Goal: Task Accomplishment & Management: Use online tool/utility

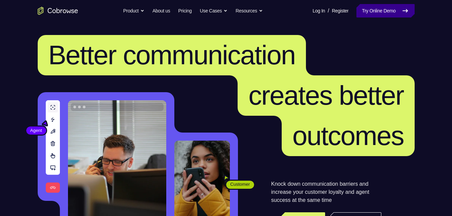
click at [366, 15] on link "Try Online Demo" at bounding box center [386, 10] width 58 height 13
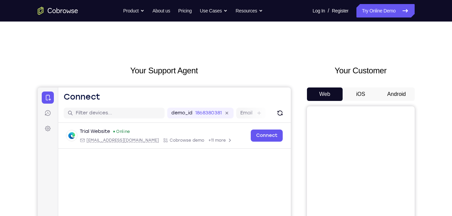
click at [389, 92] on button "Android" at bounding box center [397, 94] width 36 height 13
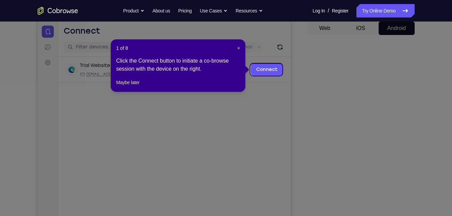
scroll to position [66, 0]
drag, startPoint x: 239, startPoint y: 47, endPoint x: 233, endPoint y: 40, distance: 8.6
click at [239, 47] on span "×" at bounding box center [238, 47] width 3 height 5
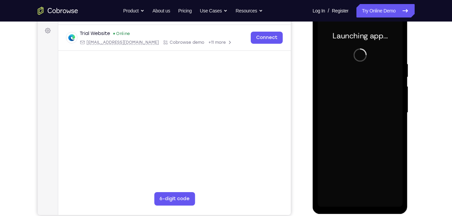
scroll to position [98, 0]
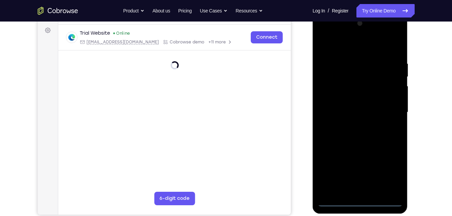
click at [358, 199] on div at bounding box center [360, 112] width 85 height 189
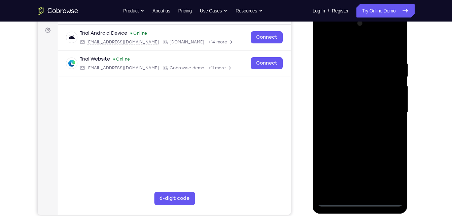
click at [362, 201] on div at bounding box center [360, 112] width 85 height 189
click at [397, 171] on div at bounding box center [360, 112] width 85 height 189
click at [390, 171] on div at bounding box center [360, 112] width 85 height 189
click at [324, 34] on div at bounding box center [360, 112] width 85 height 189
click at [386, 110] on div at bounding box center [360, 112] width 85 height 189
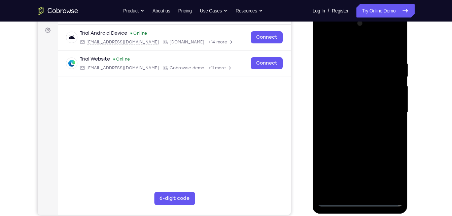
click at [366, 192] on div at bounding box center [360, 112] width 85 height 189
click at [350, 146] on div at bounding box center [360, 112] width 85 height 189
click at [348, 83] on div at bounding box center [360, 112] width 85 height 189
click at [345, 85] on div at bounding box center [360, 112] width 85 height 189
click at [398, 55] on div at bounding box center [360, 112] width 85 height 189
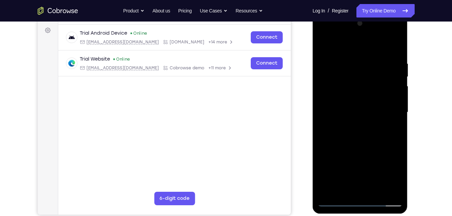
click at [398, 143] on div at bounding box center [360, 112] width 85 height 189
drag, startPoint x: 378, startPoint y: 142, endPoint x: 377, endPoint y: 118, distance: 23.9
click at [377, 118] on div at bounding box center [360, 112] width 85 height 189
click at [324, 120] on div at bounding box center [360, 112] width 85 height 189
click at [396, 121] on div at bounding box center [360, 112] width 85 height 189
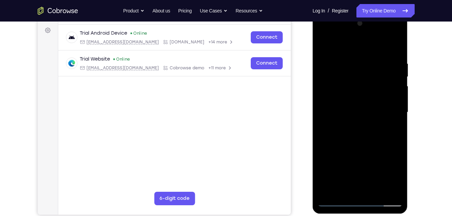
click at [396, 121] on div at bounding box center [360, 112] width 85 height 189
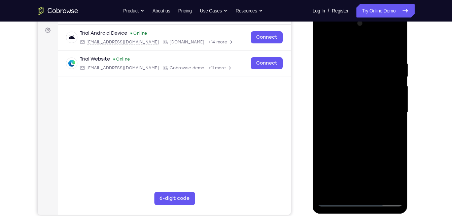
click at [396, 121] on div at bounding box center [360, 112] width 85 height 189
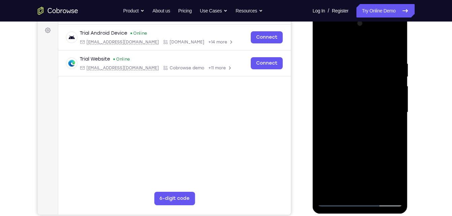
drag, startPoint x: 369, startPoint y: 80, endPoint x: 376, endPoint y: 26, distance: 54.7
click at [376, 26] on div at bounding box center [360, 112] width 85 height 189
drag, startPoint x: 358, startPoint y: 88, endPoint x: 374, endPoint y: 20, distance: 70.6
click at [374, 20] on div at bounding box center [360, 112] width 85 height 189
drag, startPoint x: 360, startPoint y: 128, endPoint x: 368, endPoint y: 110, distance: 20.2
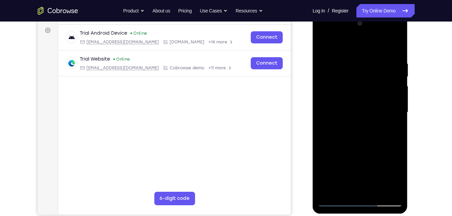
click at [368, 110] on div at bounding box center [360, 112] width 85 height 189
click at [396, 125] on div at bounding box center [360, 112] width 85 height 189
drag, startPoint x: 380, startPoint y: 104, endPoint x: 388, endPoint y: 232, distance: 128.2
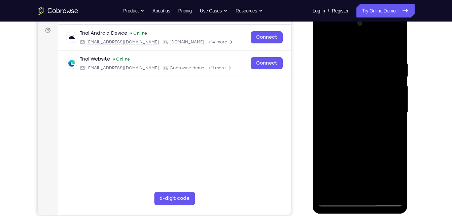
click at [388, 215] on html "Online web based iOS Simulators and Android Emulators. Run iPhone, iPad, Mobile…" at bounding box center [361, 114] width 96 height 202
click at [378, 191] on div at bounding box center [360, 112] width 85 height 189
click at [364, 146] on div at bounding box center [360, 112] width 85 height 189
drag, startPoint x: 357, startPoint y: 149, endPoint x: 357, endPoint y: 166, distance: 17.2
click at [357, 166] on div at bounding box center [360, 112] width 85 height 189
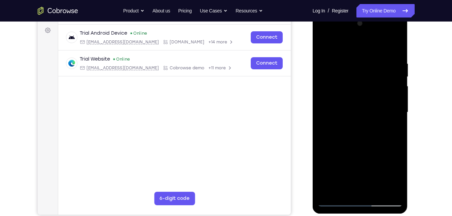
click at [368, 93] on div at bounding box center [360, 112] width 85 height 189
click at [348, 177] on div at bounding box center [360, 112] width 85 height 189
click at [357, 175] on div at bounding box center [360, 112] width 85 height 189
click at [344, 167] on div at bounding box center [360, 112] width 85 height 189
drag, startPoint x: 382, startPoint y: 112, endPoint x: 380, endPoint y: 170, distance: 57.6
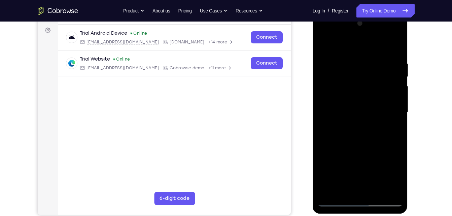
click at [380, 170] on div at bounding box center [360, 112] width 85 height 189
drag, startPoint x: 389, startPoint y: 105, endPoint x: 380, endPoint y: 167, distance: 62.3
click at [380, 167] on div at bounding box center [360, 112] width 85 height 189
drag, startPoint x: 382, startPoint y: 92, endPoint x: 381, endPoint y: 154, distance: 62.0
click at [381, 154] on div at bounding box center [360, 112] width 85 height 189
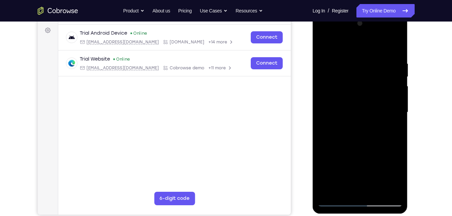
click at [323, 47] on div at bounding box center [360, 112] width 85 height 189
click at [329, 66] on div at bounding box center [360, 112] width 85 height 189
click at [357, 71] on div at bounding box center [360, 112] width 85 height 189
click at [345, 188] on div at bounding box center [360, 112] width 85 height 189
drag, startPoint x: 361, startPoint y: 175, endPoint x: 352, endPoint y: 99, distance: 76.6
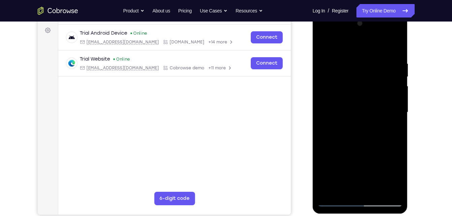
click at [352, 99] on div at bounding box center [360, 112] width 85 height 189
drag, startPoint x: 359, startPoint y: 169, endPoint x: 371, endPoint y: 81, distance: 88.7
click at [371, 81] on div at bounding box center [360, 112] width 85 height 189
drag, startPoint x: 371, startPoint y: 162, endPoint x: 367, endPoint y: 116, distance: 46.6
click at [367, 116] on div at bounding box center [360, 112] width 85 height 189
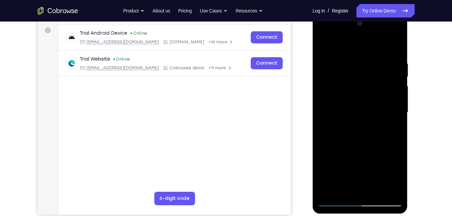
drag, startPoint x: 367, startPoint y: 169, endPoint x: 375, endPoint y: 103, distance: 66.8
click at [375, 103] on div at bounding box center [360, 112] width 85 height 189
drag, startPoint x: 366, startPoint y: 167, endPoint x: 368, endPoint y: 144, distance: 23.7
click at [368, 144] on div at bounding box center [360, 112] width 85 height 189
click at [386, 145] on div at bounding box center [360, 112] width 85 height 189
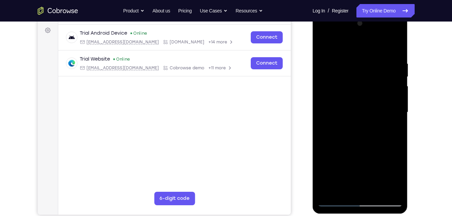
click at [397, 49] on div at bounding box center [360, 112] width 85 height 189
click at [325, 44] on div at bounding box center [360, 112] width 85 height 189
click at [350, 60] on div at bounding box center [360, 112] width 85 height 189
click at [386, 190] on div at bounding box center [360, 112] width 85 height 189
click at [392, 130] on div at bounding box center [360, 112] width 85 height 189
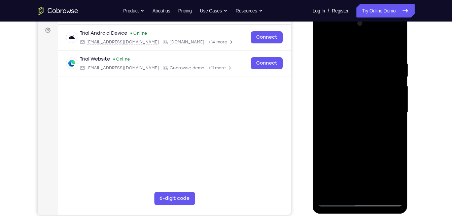
click at [388, 191] on div at bounding box center [360, 112] width 85 height 189
click at [390, 110] on div at bounding box center [360, 112] width 85 height 189
click at [391, 86] on div at bounding box center [360, 112] width 85 height 189
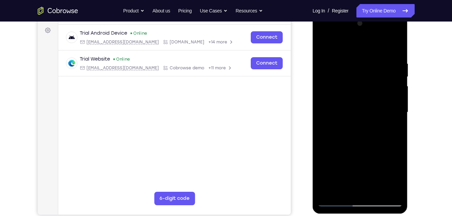
click at [394, 44] on div at bounding box center [360, 112] width 85 height 189
click at [372, 56] on div at bounding box center [360, 112] width 85 height 189
click at [394, 45] on div at bounding box center [360, 112] width 85 height 189
click at [396, 41] on div at bounding box center [360, 112] width 85 height 189
click at [339, 61] on div at bounding box center [360, 112] width 85 height 189
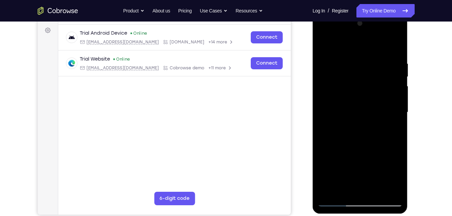
click at [325, 44] on div at bounding box center [360, 112] width 85 height 189
drag, startPoint x: 382, startPoint y: 147, endPoint x: 375, endPoint y: 101, distance: 46.3
click at [375, 101] on div at bounding box center [360, 112] width 85 height 189
click at [328, 190] on div at bounding box center [360, 112] width 85 height 189
click at [325, 44] on div at bounding box center [360, 112] width 85 height 189
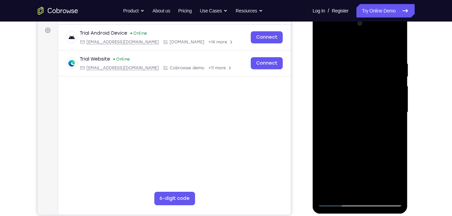
click at [340, 106] on div at bounding box center [360, 112] width 85 height 189
drag, startPoint x: 358, startPoint y: 132, endPoint x: 357, endPoint y: 72, distance: 60.3
click at [357, 72] on div at bounding box center [360, 112] width 85 height 189
drag, startPoint x: 364, startPoint y: 127, endPoint x: 368, endPoint y: 65, distance: 61.4
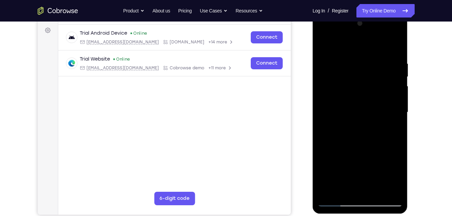
click at [368, 65] on div at bounding box center [360, 112] width 85 height 189
drag, startPoint x: 367, startPoint y: 112, endPoint x: 365, endPoint y: 74, distance: 38.1
click at [365, 74] on div at bounding box center [360, 112] width 85 height 189
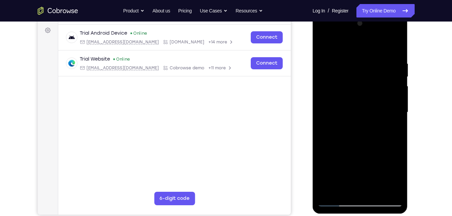
drag, startPoint x: 364, startPoint y: 103, endPoint x: 365, endPoint y: 44, distance: 59.3
click at [365, 44] on div at bounding box center [360, 112] width 85 height 189
click at [359, 96] on div at bounding box center [360, 112] width 85 height 189
drag, startPoint x: 359, startPoint y: 96, endPoint x: 359, endPoint y: 51, distance: 45.1
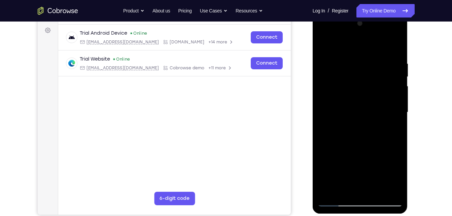
click at [359, 51] on div at bounding box center [360, 112] width 85 height 189
drag, startPoint x: 362, startPoint y: 122, endPoint x: 383, endPoint y: 61, distance: 64.0
click at [383, 61] on div at bounding box center [360, 112] width 85 height 189
click at [363, 113] on div at bounding box center [360, 112] width 85 height 189
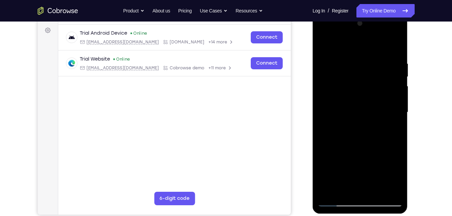
click at [371, 117] on div at bounding box center [360, 112] width 85 height 189
click at [397, 116] on div at bounding box center [360, 112] width 85 height 189
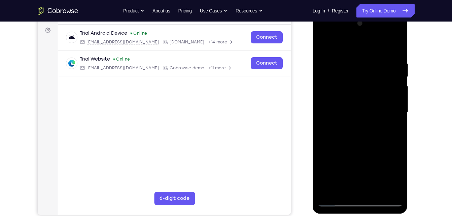
click at [397, 116] on div at bounding box center [360, 112] width 85 height 189
drag, startPoint x: 369, startPoint y: 126, endPoint x: 378, endPoint y: 68, distance: 57.9
click at [378, 68] on div at bounding box center [360, 112] width 85 height 189
drag, startPoint x: 354, startPoint y: 141, endPoint x: 374, endPoint y: 77, distance: 66.9
click at [374, 77] on div at bounding box center [360, 112] width 85 height 189
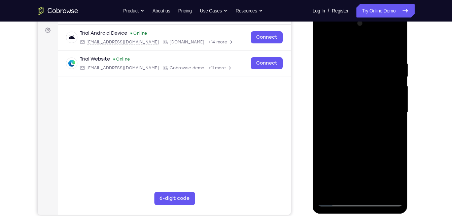
drag, startPoint x: 372, startPoint y: 82, endPoint x: 369, endPoint y: 109, distance: 27.2
click at [369, 109] on div at bounding box center [360, 112] width 85 height 189
drag, startPoint x: 369, startPoint y: 109, endPoint x: 362, endPoint y: 59, distance: 50.4
click at [362, 59] on div at bounding box center [360, 112] width 85 height 189
drag, startPoint x: 358, startPoint y: 100, endPoint x: 368, endPoint y: 46, distance: 54.8
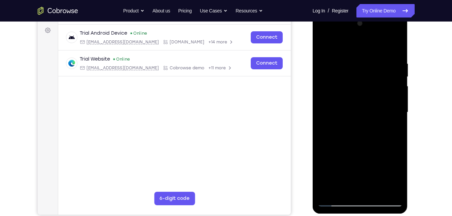
click at [368, 46] on div at bounding box center [360, 112] width 85 height 189
drag, startPoint x: 357, startPoint y: 113, endPoint x: 379, endPoint y: 41, distance: 76.1
click at [379, 41] on div at bounding box center [360, 112] width 85 height 189
drag, startPoint x: 350, startPoint y: 102, endPoint x: 351, endPoint y: 233, distance: 131.3
click at [351, 215] on html "Online web based iOS Simulators and Android Emulators. Run iPhone, iPad, Mobile…" at bounding box center [361, 114] width 96 height 202
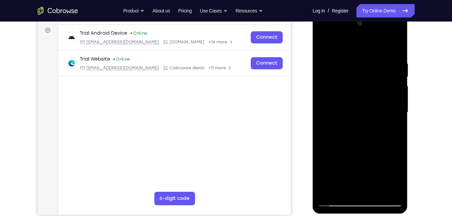
drag, startPoint x: 361, startPoint y: 121, endPoint x: 353, endPoint y: 233, distance: 112.8
click at [353, 215] on html "Online web based iOS Simulators and Android Emulators. Run iPhone, iPad, Mobile…" at bounding box center [361, 114] width 96 height 202
drag, startPoint x: 354, startPoint y: 123, endPoint x: 339, endPoint y: 169, distance: 48.6
click at [339, 169] on div at bounding box center [360, 112] width 85 height 189
click at [332, 140] on div at bounding box center [360, 112] width 85 height 189
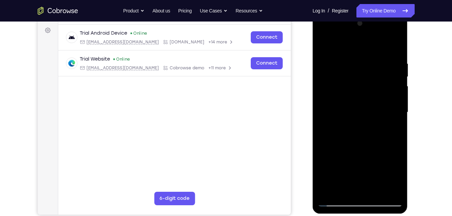
click at [343, 166] on div at bounding box center [360, 112] width 85 height 189
click at [342, 190] on div at bounding box center [360, 112] width 85 height 189
click at [380, 175] on div at bounding box center [360, 112] width 85 height 189
click at [396, 102] on div at bounding box center [360, 112] width 85 height 189
click at [323, 43] on div at bounding box center [360, 112] width 85 height 189
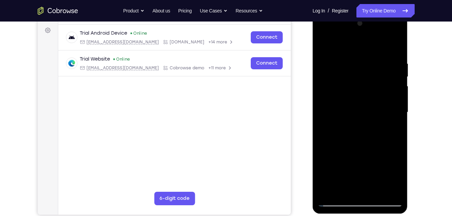
drag, startPoint x: 351, startPoint y: 79, endPoint x: 369, endPoint y: 207, distance: 129.2
click at [369, 207] on div at bounding box center [360, 113] width 95 height 201
click at [391, 194] on div at bounding box center [360, 112] width 85 height 189
drag, startPoint x: 354, startPoint y: 149, endPoint x: 349, endPoint y: 136, distance: 13.1
click at [349, 136] on div at bounding box center [360, 112] width 85 height 189
